Goal: Find specific page/section: Find specific page/section

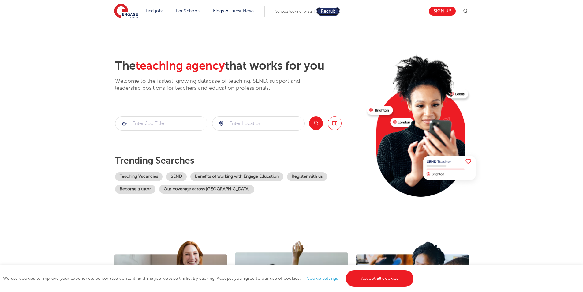
click at [330, 12] on span "Recruit" at bounding box center [328, 11] width 14 height 5
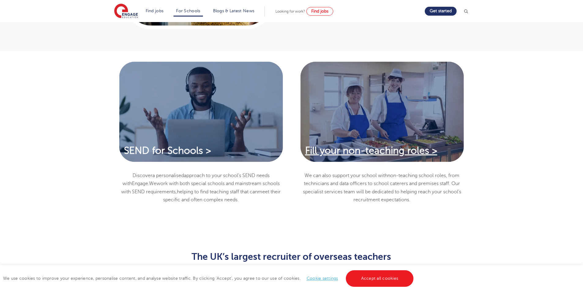
scroll to position [459, 0]
click at [388, 149] on span "Fill your non-teaching roles >" at bounding box center [371, 150] width 132 height 11
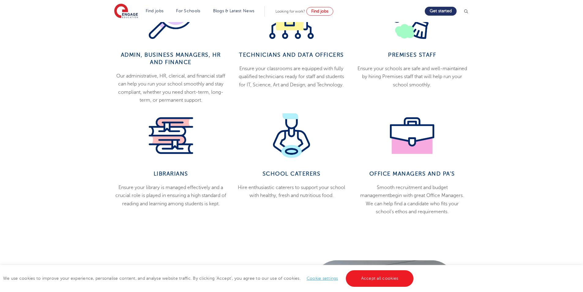
scroll to position [367, 0]
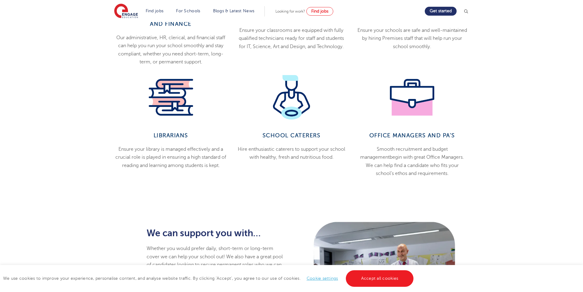
click at [408, 131] on div "Office managers and PA’s Smooth recruitment and budget management begin with gr…" at bounding box center [412, 126] width 121 height 102
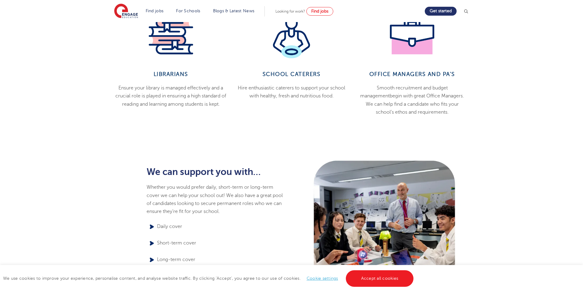
scroll to position [245, 0]
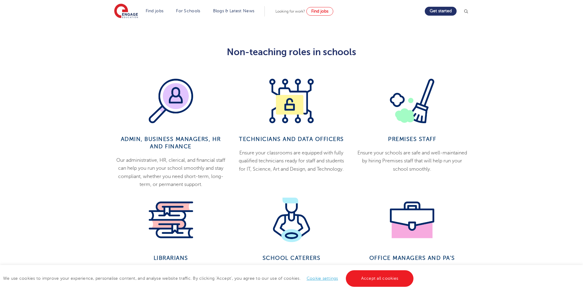
click at [214, 125] on div "Admin, Business managers, HR and Finance Our administrative, HR, clerical, and …" at bounding box center [170, 134] width 121 height 110
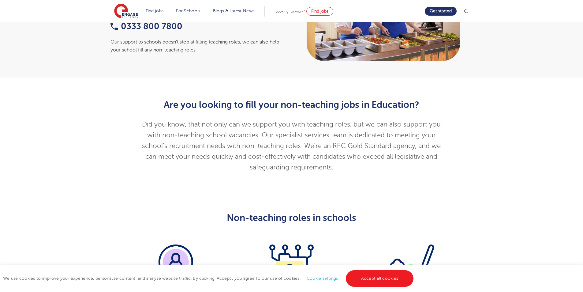
scroll to position [77, 0]
